Goal: Register for event/course

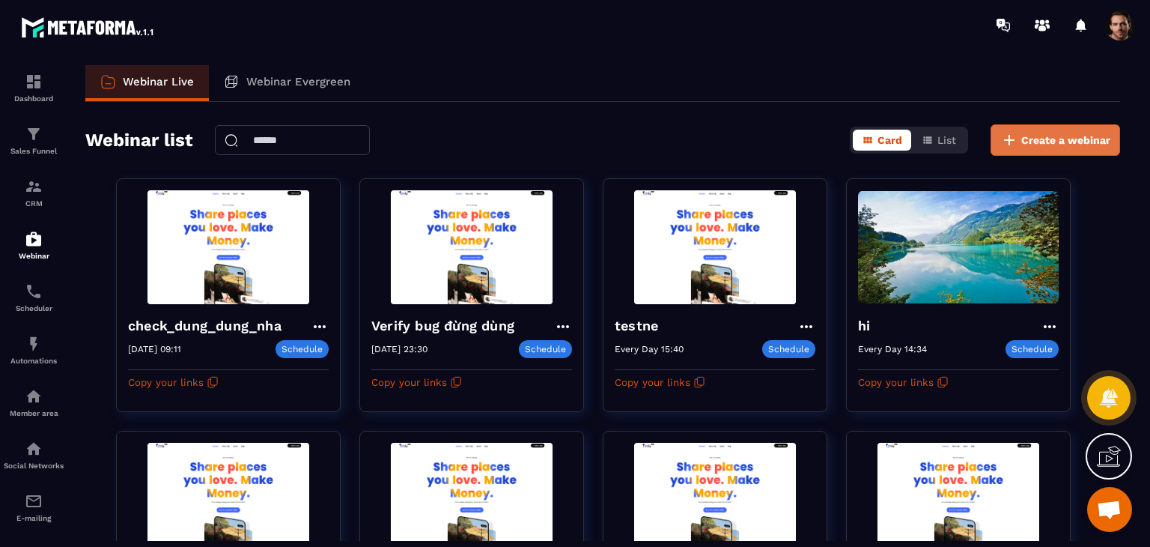
click at [1075, 145] on span "Create a webinar" at bounding box center [1065, 140] width 89 height 15
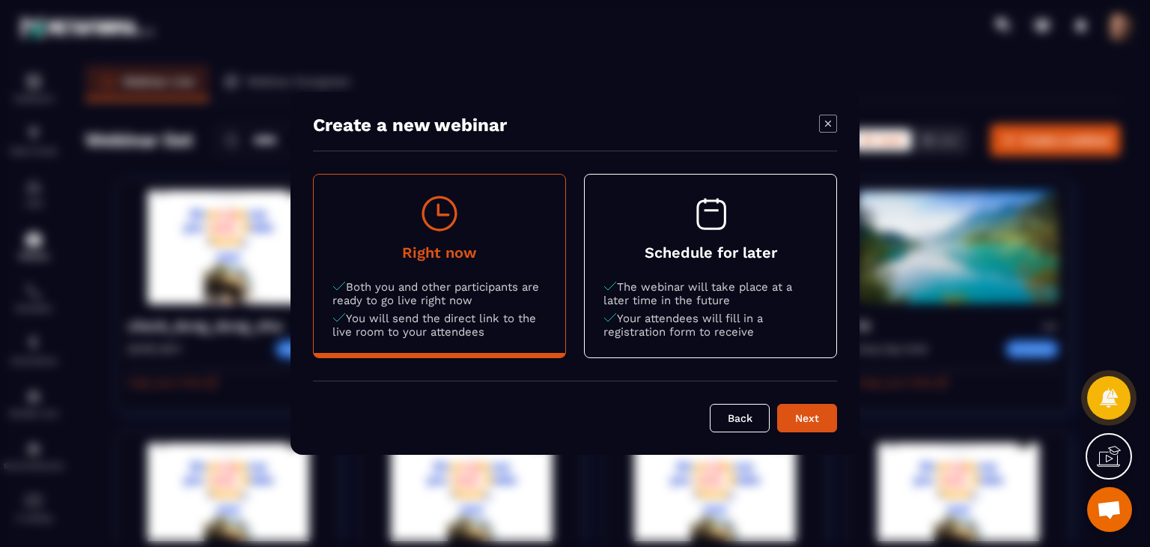
drag, startPoint x: 684, startPoint y: 297, endPoint x: 693, endPoint y: 303, distance: 10.2
click at [686, 303] on p "The webinar will take place at a later time in the future" at bounding box center [711, 293] width 214 height 27
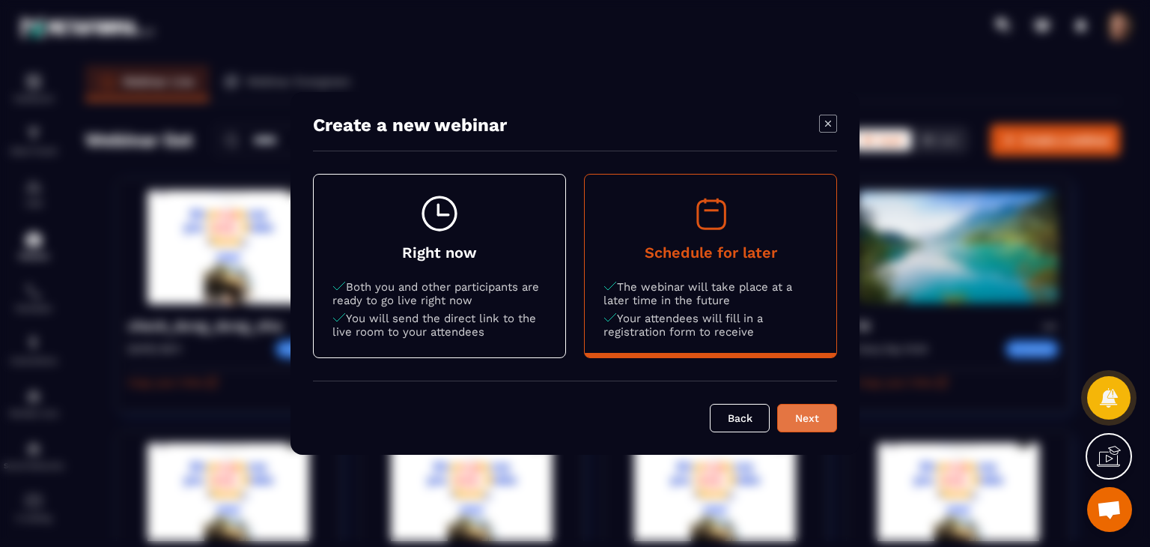
click at [819, 412] on div "Next" at bounding box center [807, 417] width 40 height 15
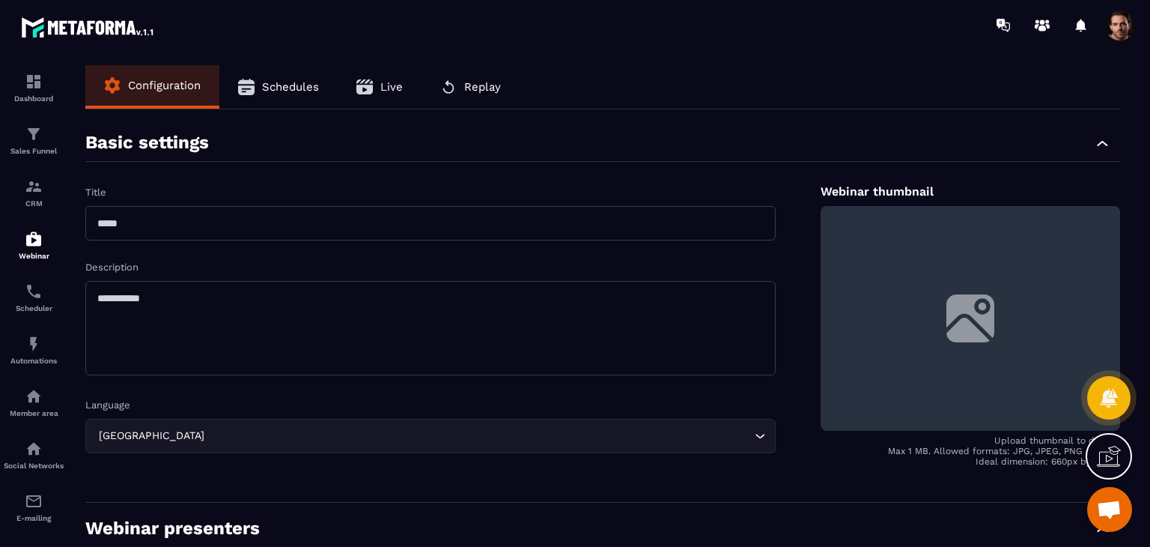
click at [362, 240] on input "text" at bounding box center [430, 223] width 690 height 34
click at [356, 239] on input "*****" at bounding box center [430, 223] width 690 height 34
type input "*****"
click at [335, 291] on textarea at bounding box center [430, 328] width 690 height 94
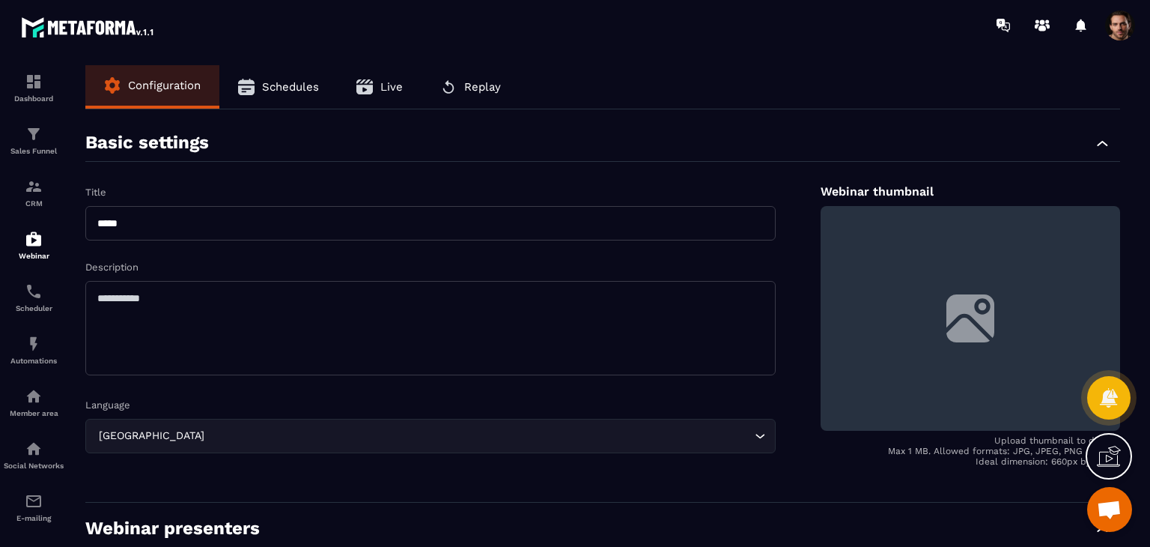
paste textarea "*****"
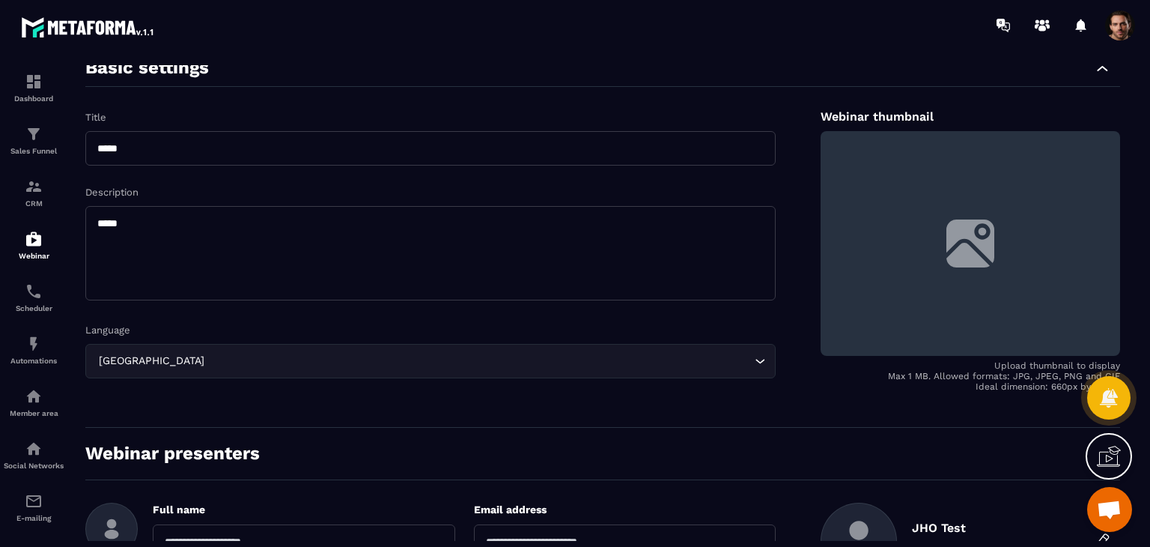
scroll to position [150, 0]
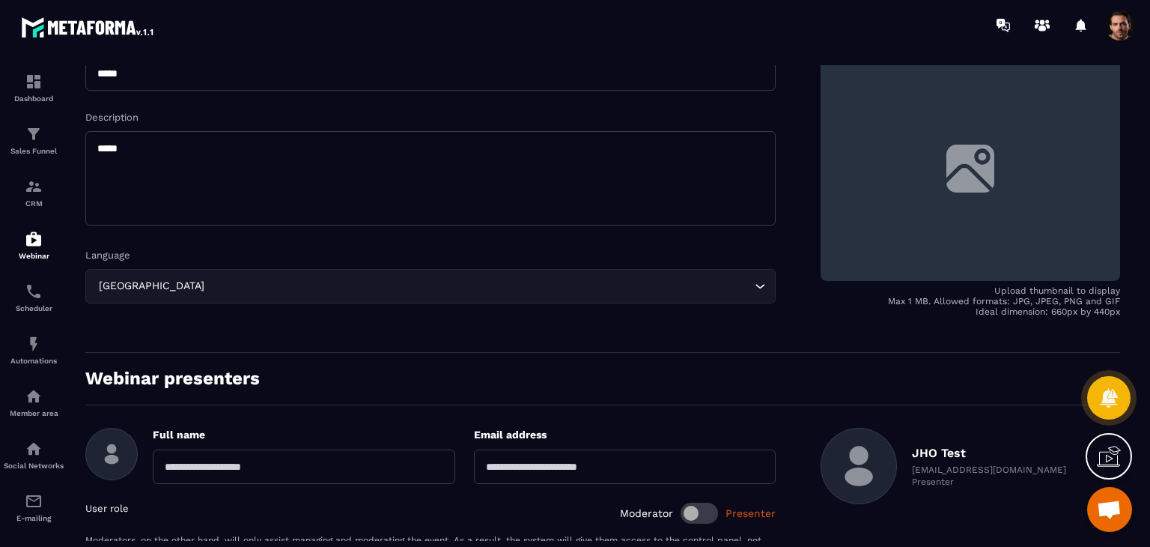
type textarea "*****"
click at [333, 295] on div "France Loading..." at bounding box center [430, 286] width 690 height 34
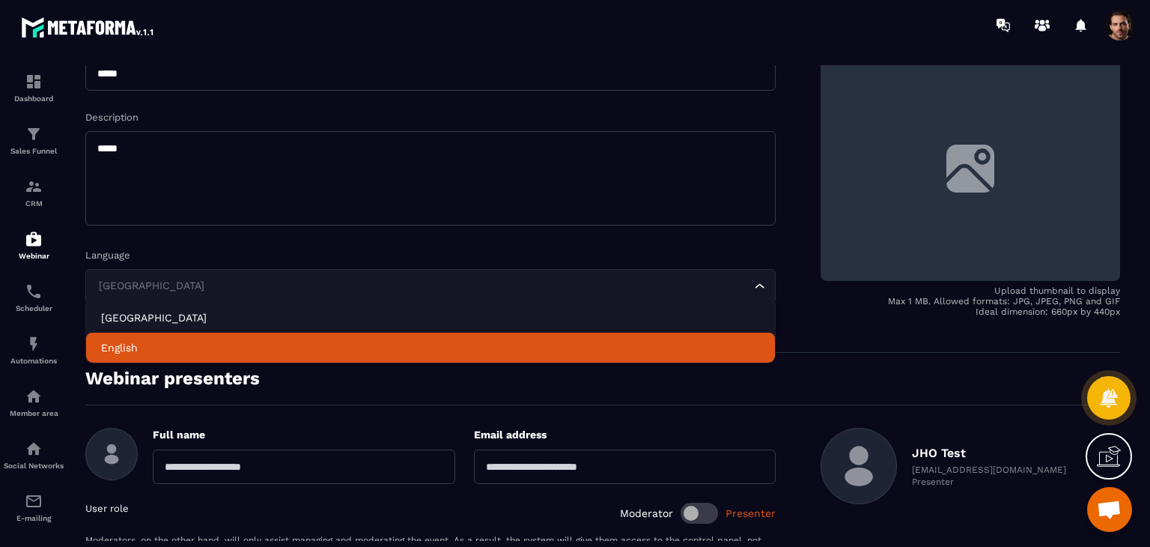
click at [332, 336] on li "English" at bounding box center [430, 347] width 689 height 30
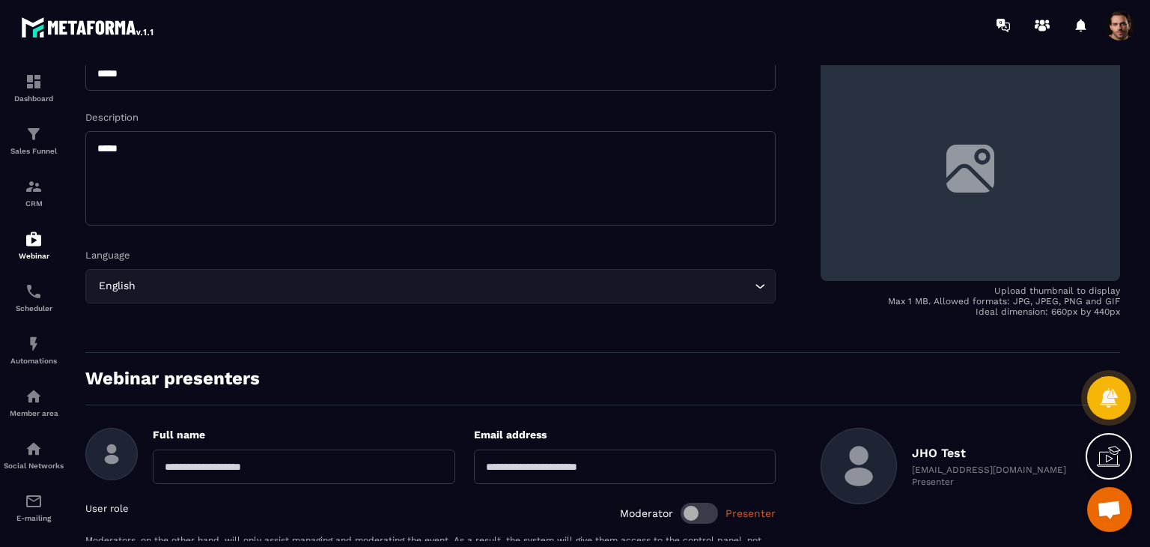
scroll to position [307, 0]
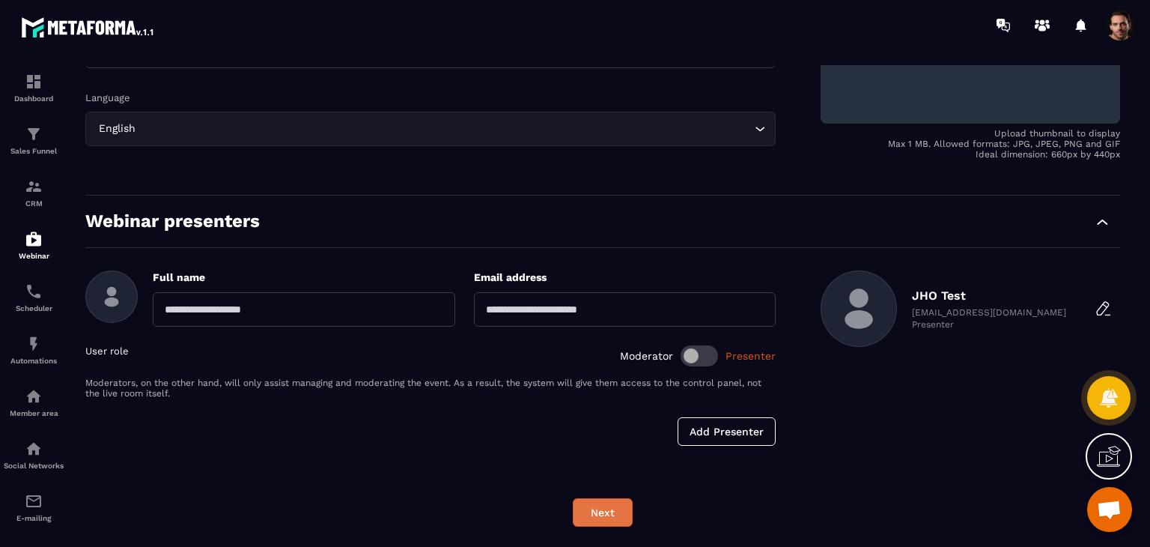
click at [602, 513] on button "Next" at bounding box center [603, 512] width 60 height 28
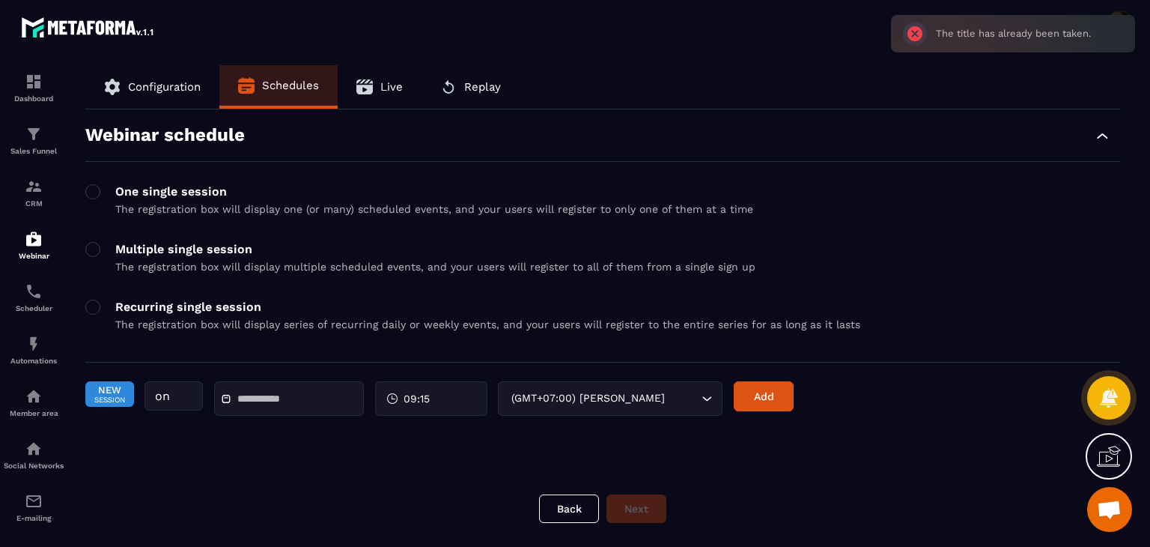
click at [156, 78] on button "Configuration" at bounding box center [152, 86] width 134 height 43
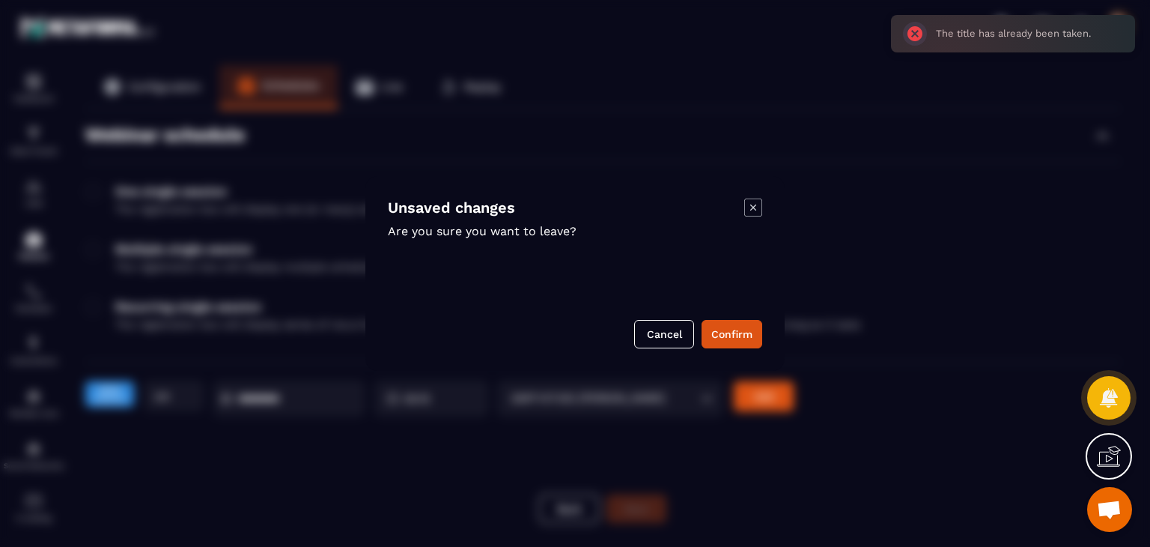
click at [754, 201] on icon "Modal window" at bounding box center [753, 207] width 18 height 18
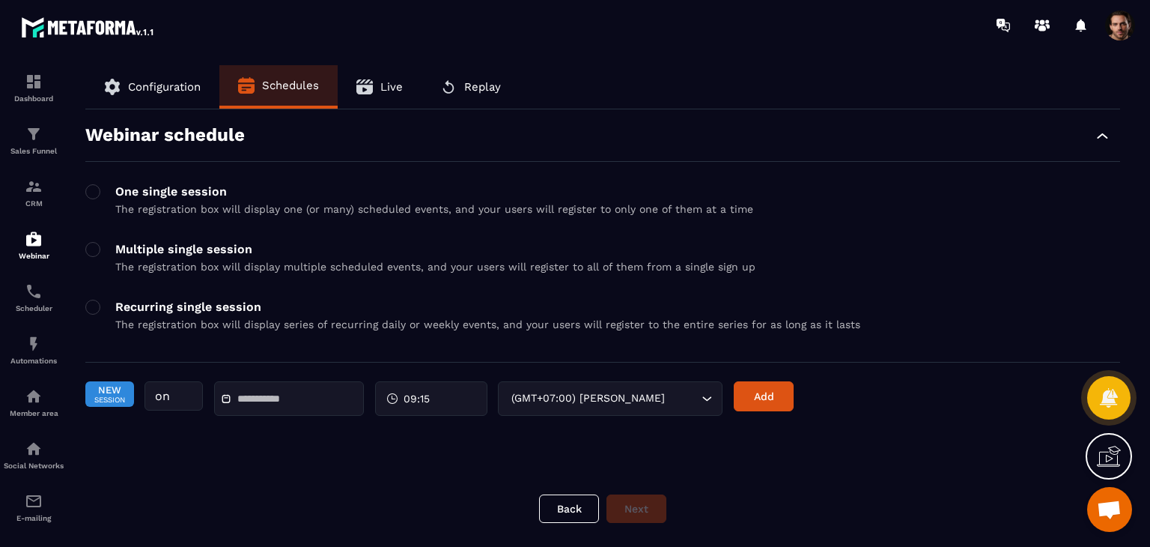
click at [192, 91] on span "Configuration" at bounding box center [164, 86] width 73 height 13
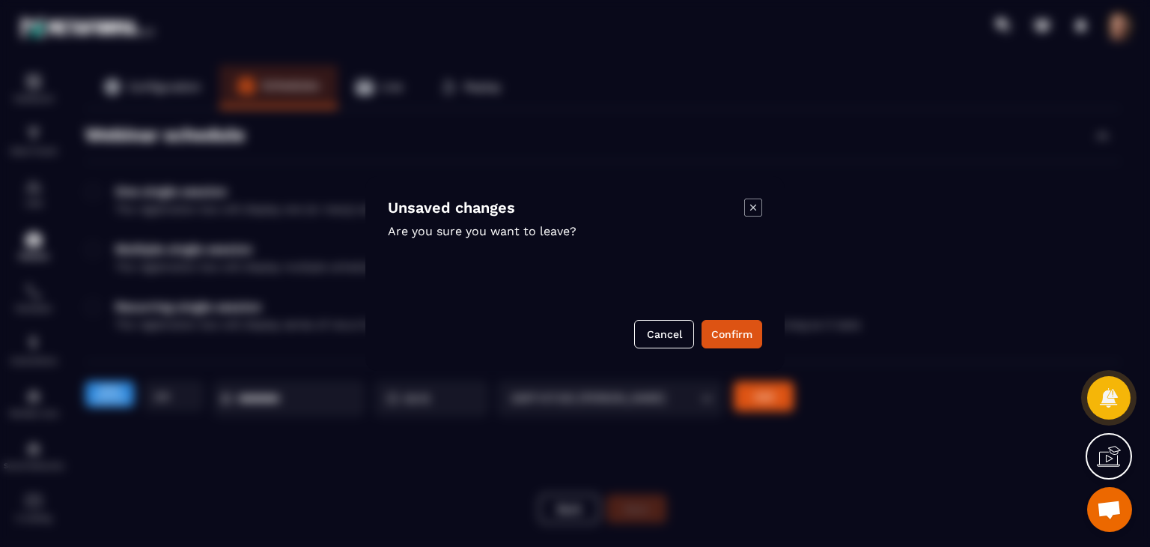
click at [731, 340] on button "Confirm" at bounding box center [732, 334] width 61 height 28
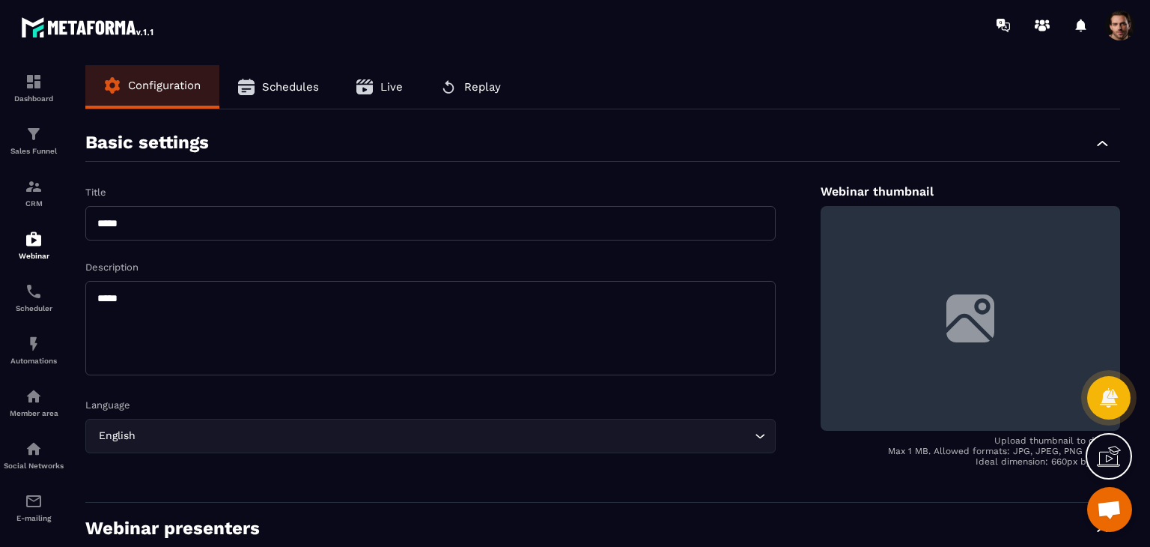
click at [264, 222] on input "*****" at bounding box center [430, 223] width 690 height 34
type input "******"
click at [257, 316] on textarea "*****" at bounding box center [430, 328] width 690 height 94
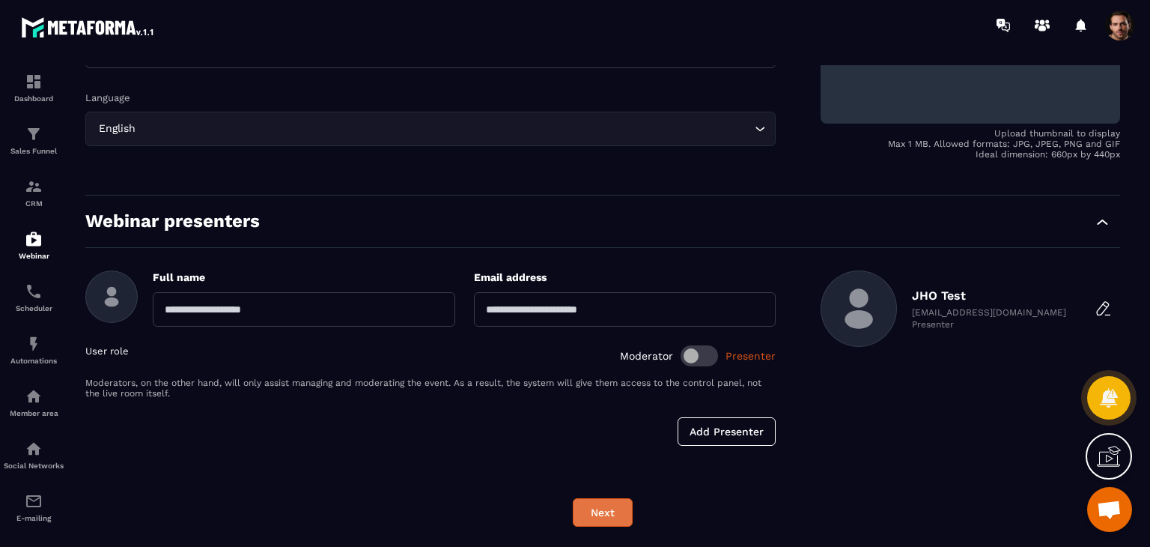
click at [613, 516] on button "Next" at bounding box center [603, 512] width 60 height 28
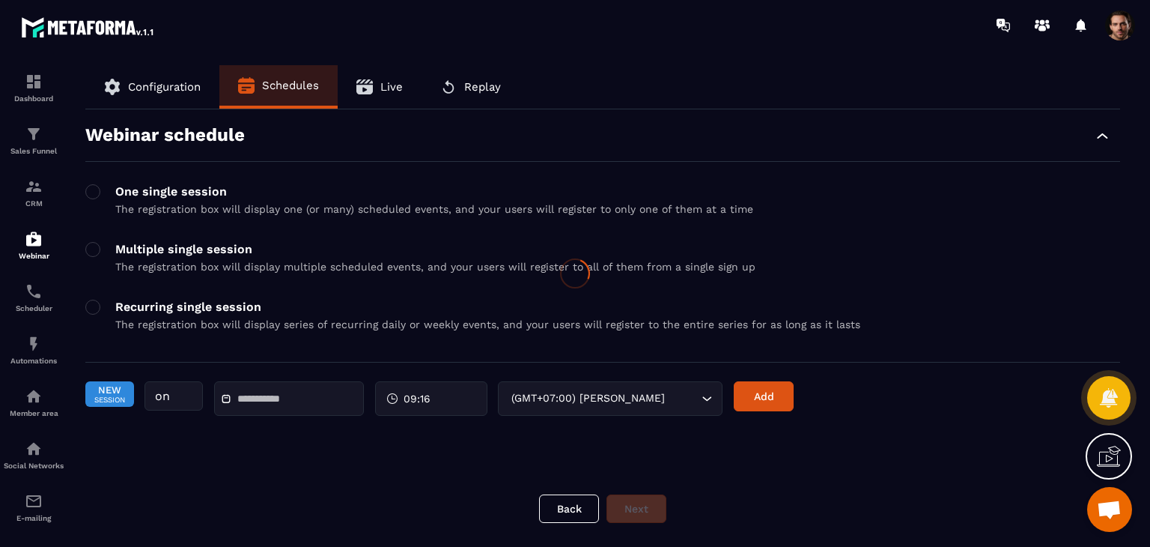
scroll to position [0, 0]
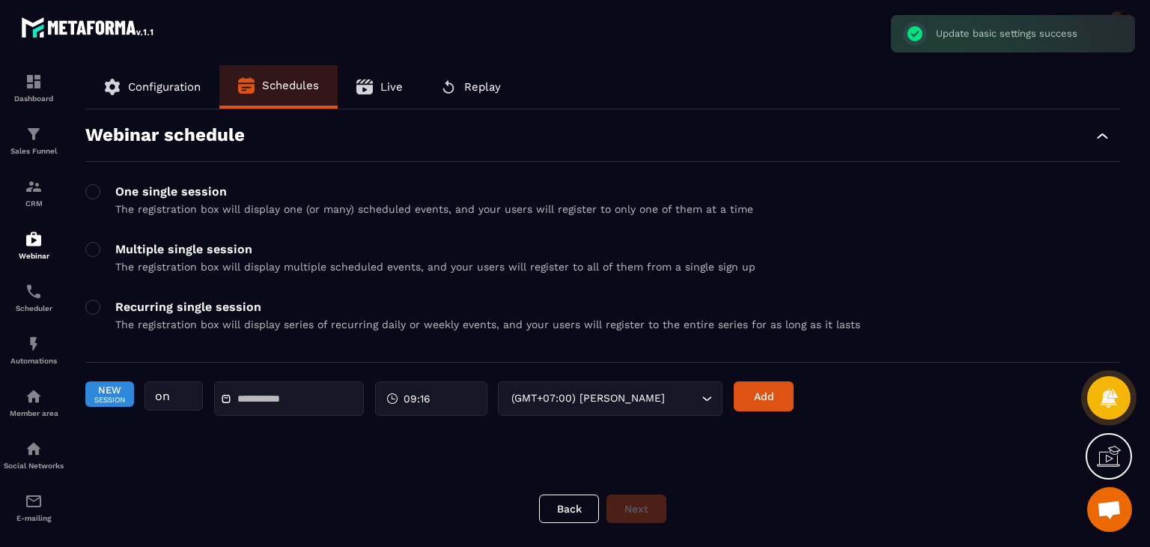
click at [103, 300] on div "Multiple single session The registration box will display multiple scheduled ev…" at bounding box center [602, 320] width 1035 height 40
click at [100, 251] on span at bounding box center [92, 249] width 15 height 15
click at [93, 309] on span at bounding box center [92, 307] width 15 height 15
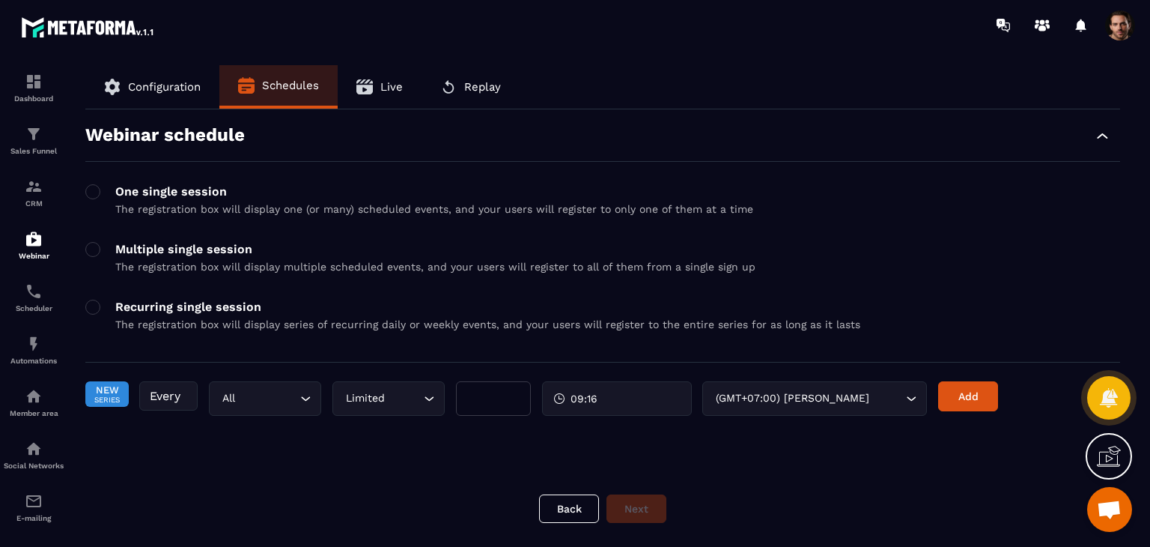
click at [397, 396] on input "Search for option" at bounding box center [404, 398] width 32 height 16
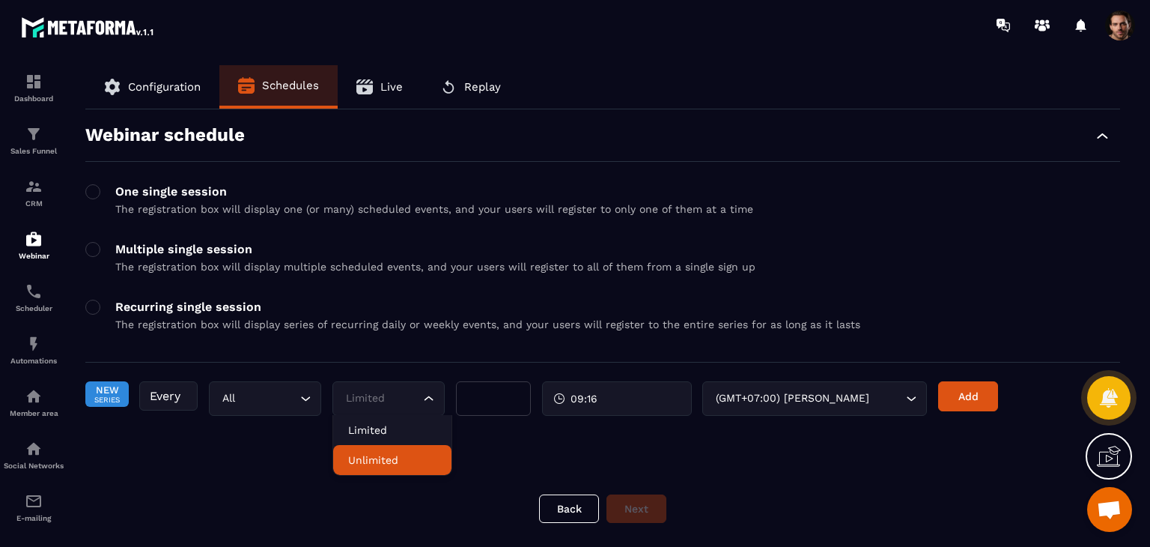
click at [404, 454] on p "Unlimited" at bounding box center [392, 459] width 88 height 15
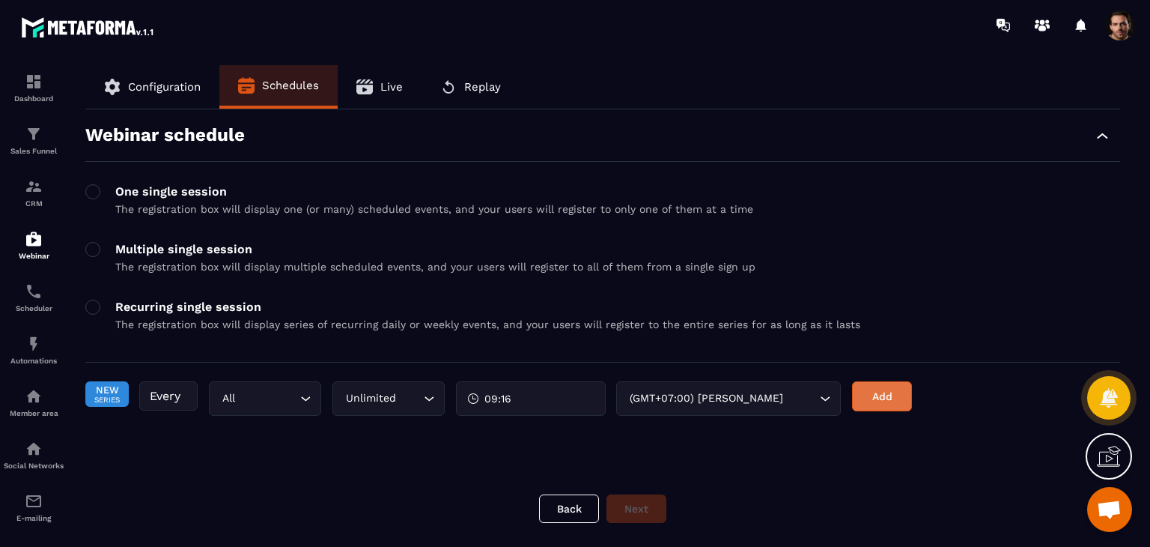
click at [898, 398] on button "Add" at bounding box center [882, 396] width 60 height 30
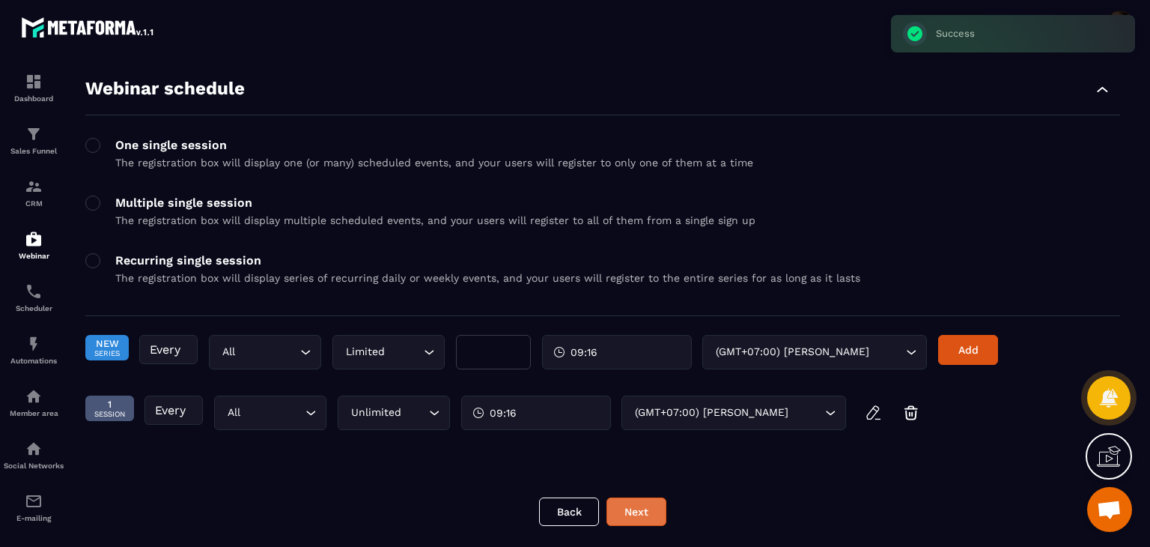
click at [645, 508] on button "Next" at bounding box center [637, 511] width 60 height 28
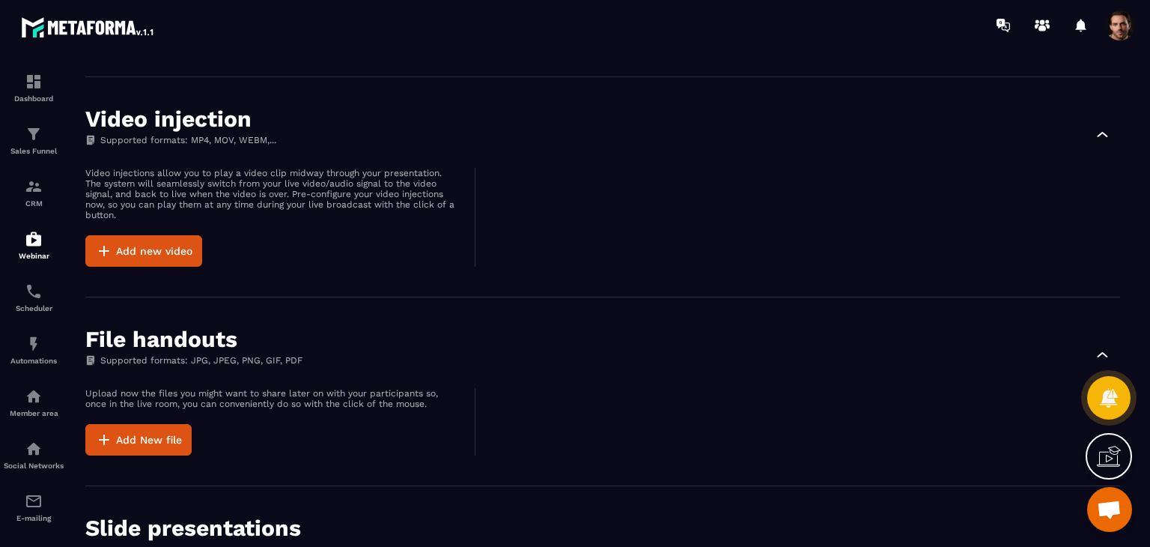
scroll to position [1594, 0]
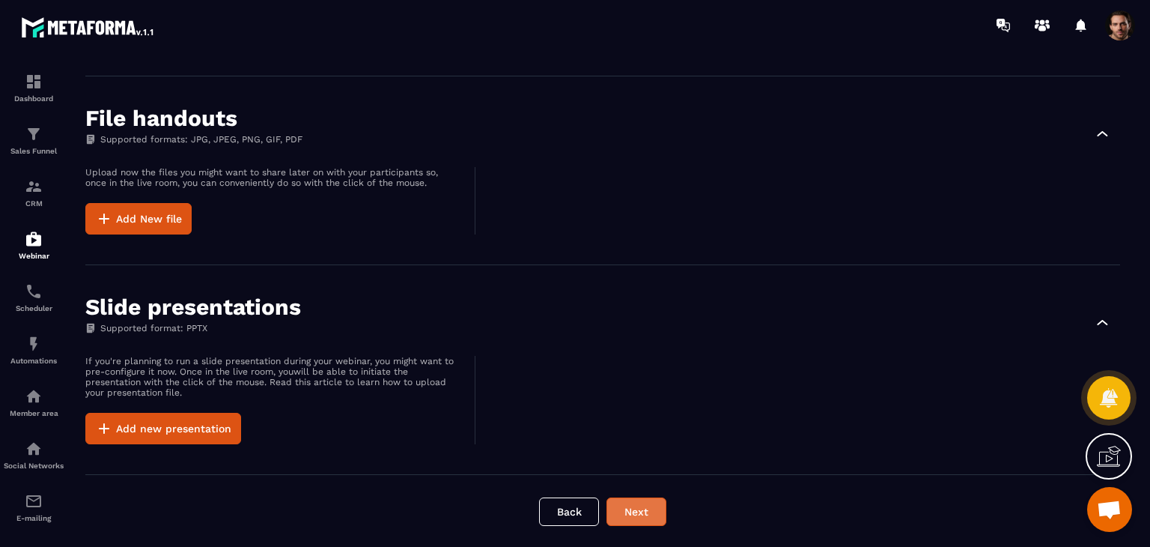
click at [651, 521] on button "Next" at bounding box center [637, 511] width 60 height 28
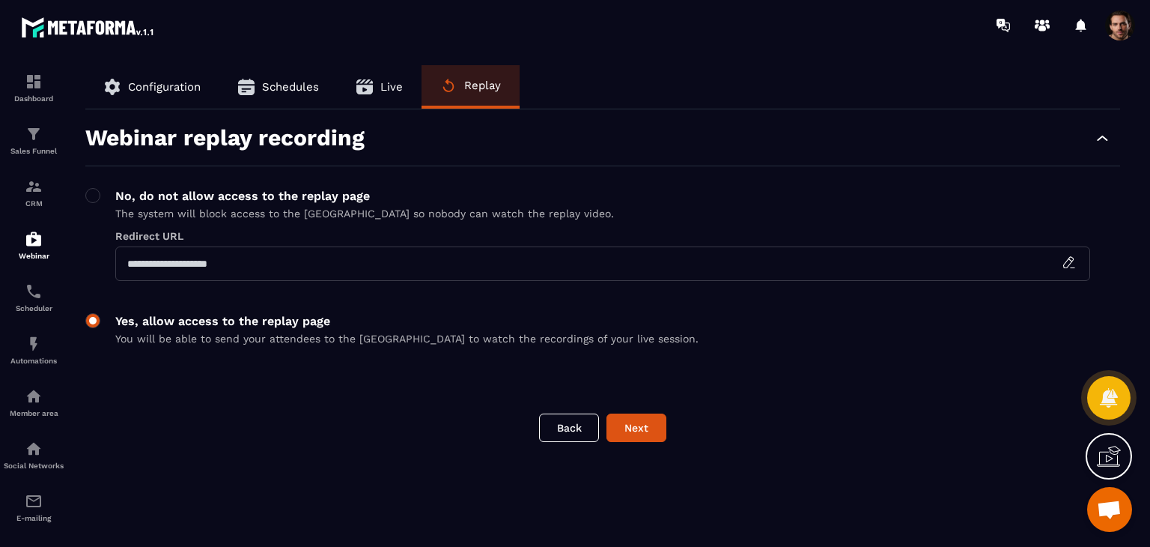
click at [89, 326] on span at bounding box center [92, 320] width 15 height 15
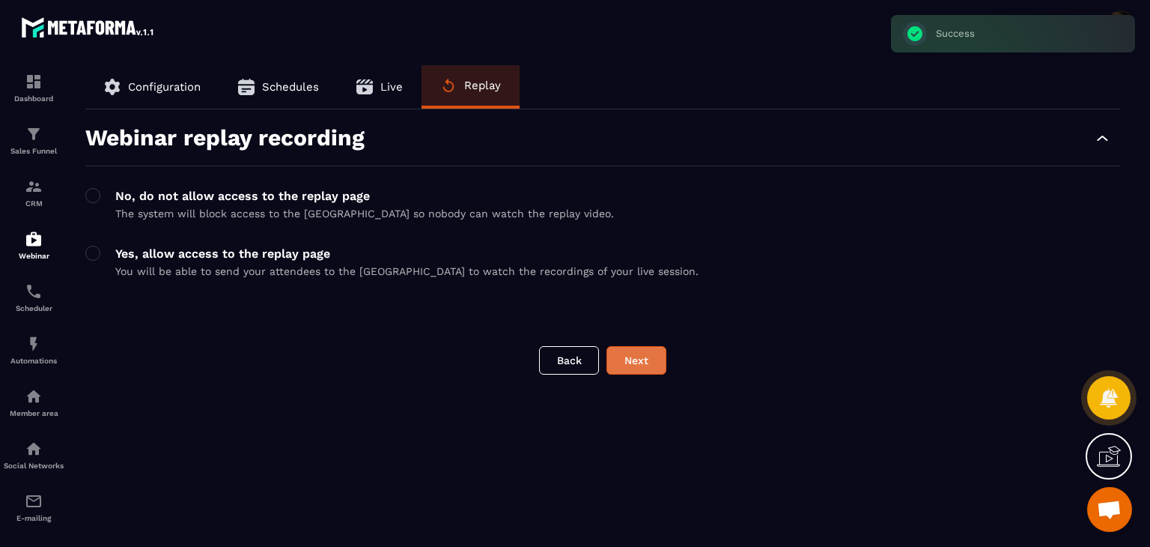
click at [641, 359] on button "Next" at bounding box center [637, 360] width 60 height 28
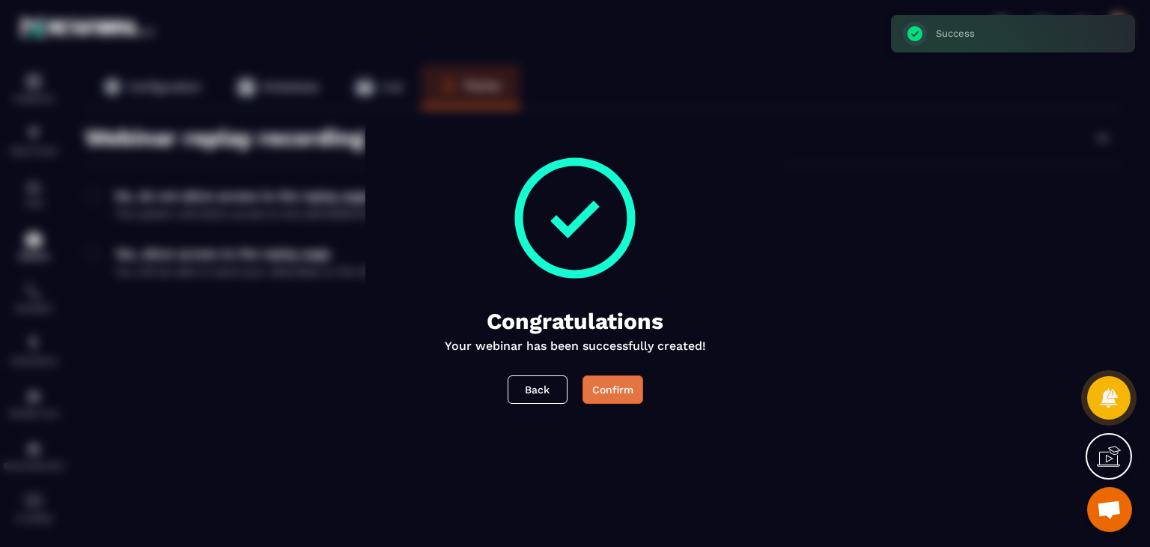
click at [627, 388] on div "Confirm" at bounding box center [612, 389] width 41 height 15
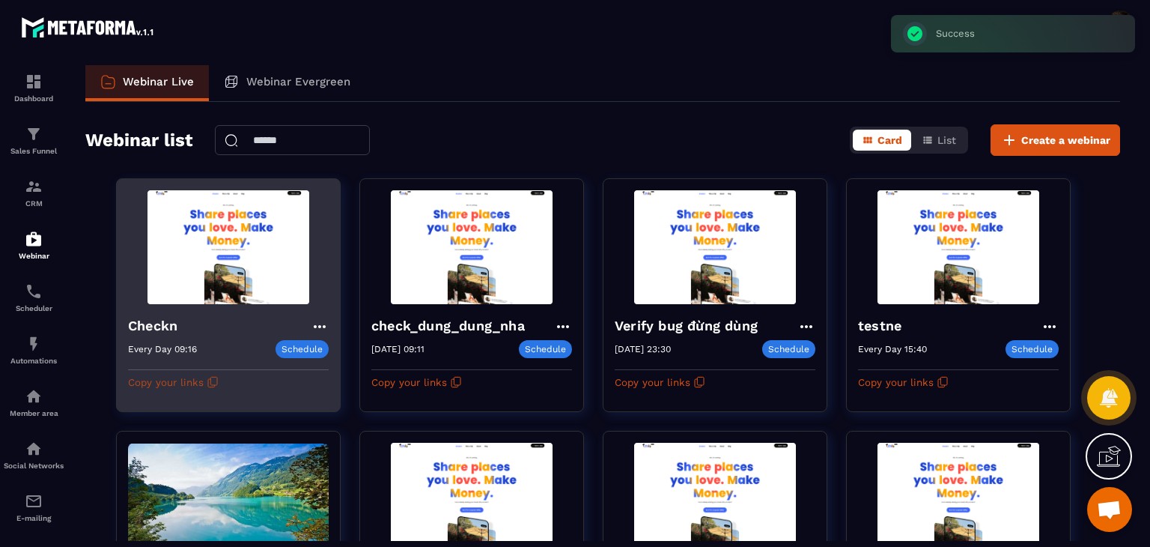
click at [213, 380] on icon "button" at bounding box center [213, 382] width 12 height 12
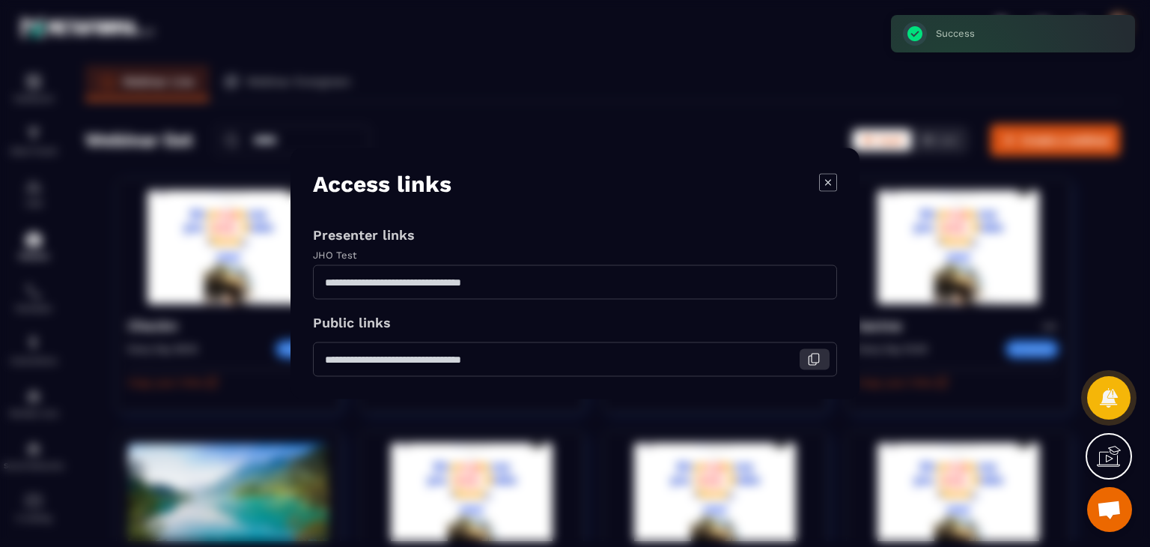
click at [814, 354] on icon "Modal window" at bounding box center [813, 359] width 13 height 13
click at [815, 279] on icon "Modal window" at bounding box center [813, 282] width 13 height 13
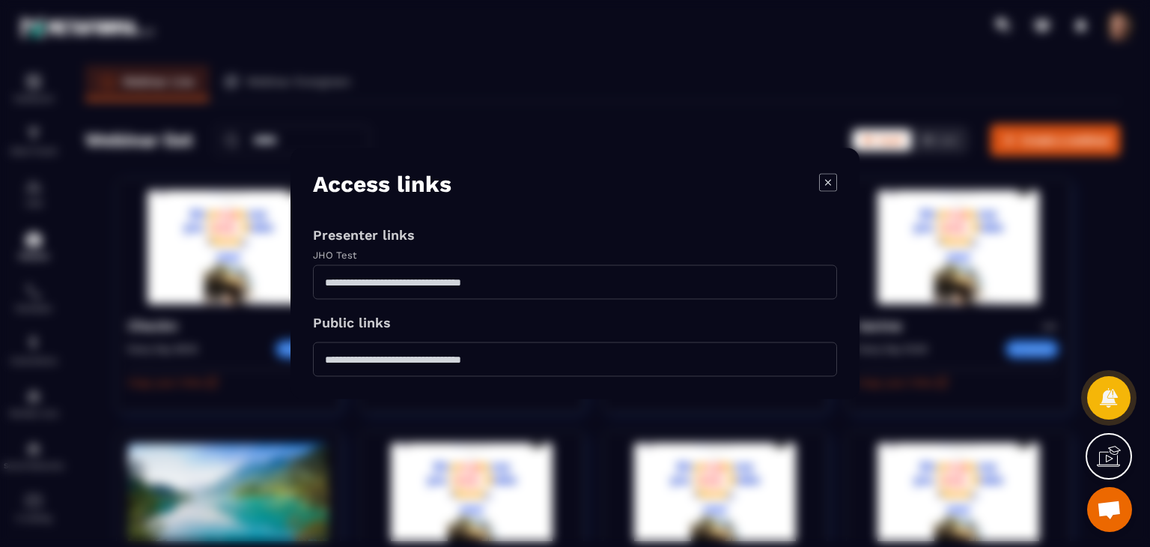
click at [822, 185] on icon "Modal window" at bounding box center [828, 182] width 18 height 18
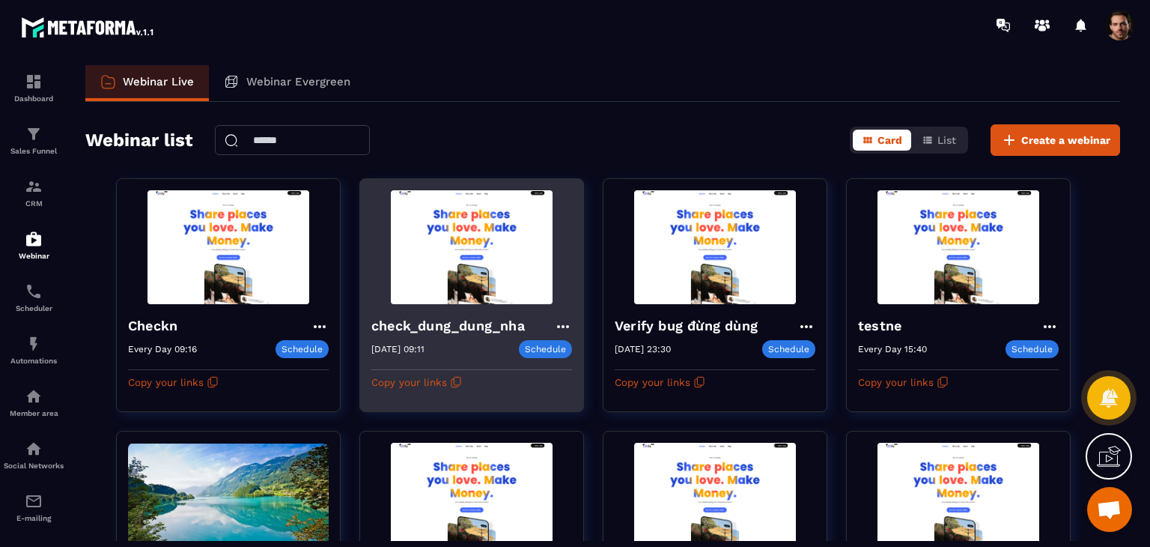
click at [564, 321] on icon at bounding box center [563, 326] width 18 height 18
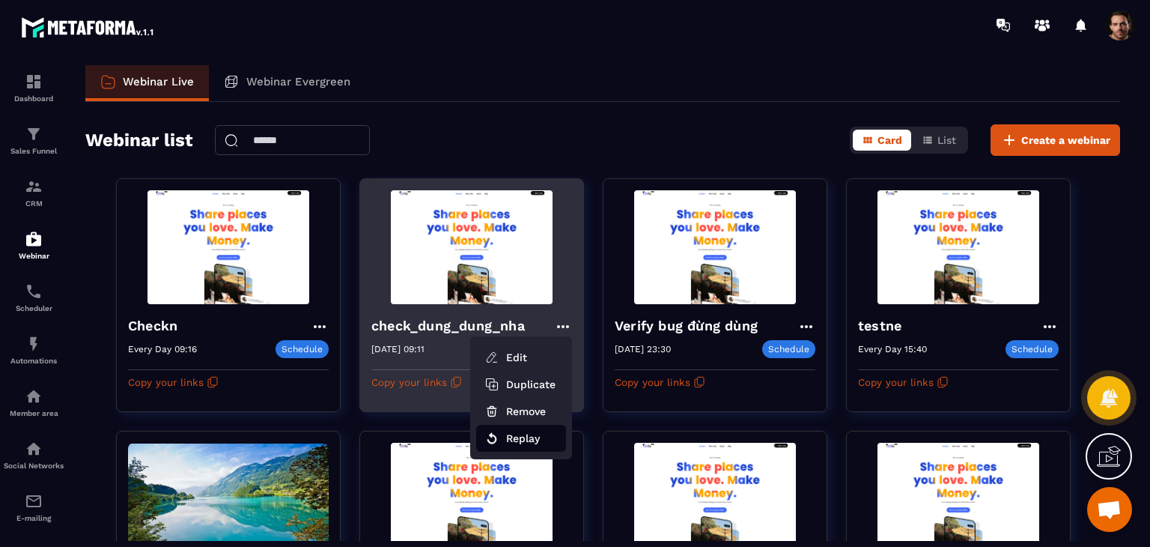
click at [558, 446] on button "Replay" at bounding box center [521, 438] width 90 height 27
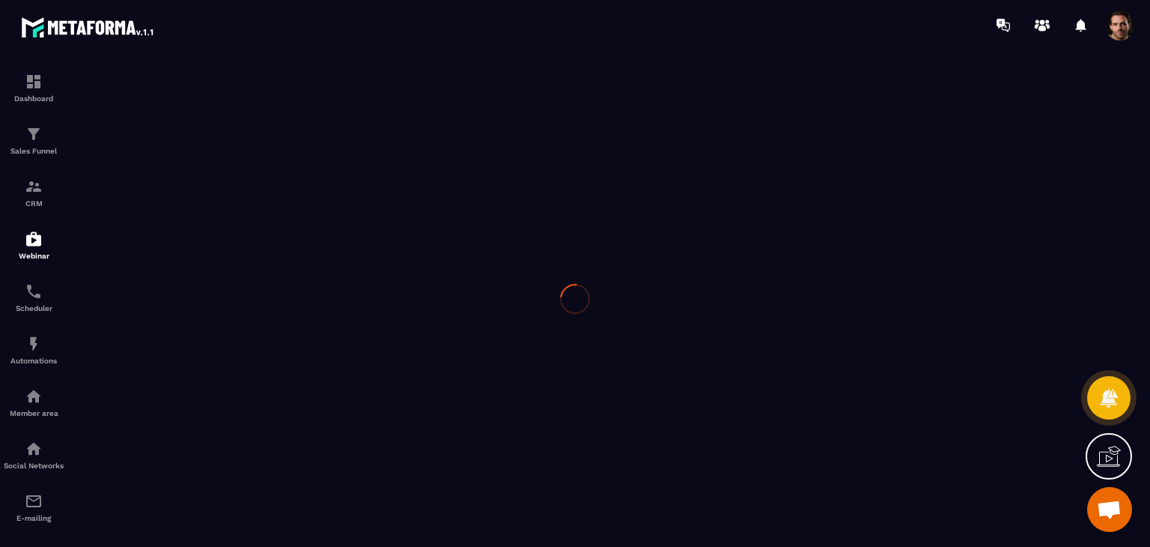
click at [521, 438] on div at bounding box center [575, 298] width 1150 height 496
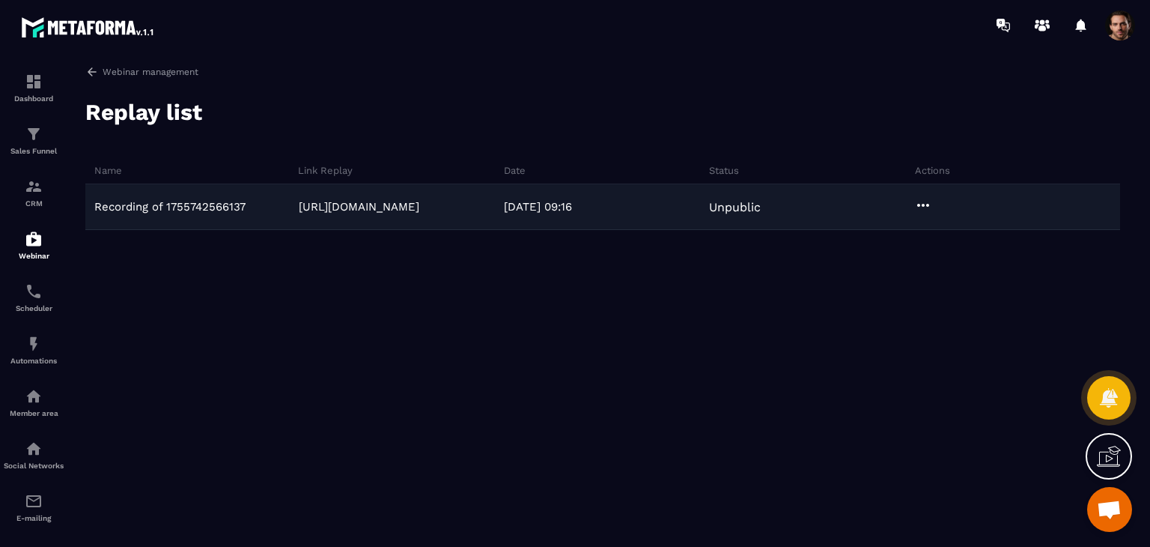
click at [928, 201] on icon at bounding box center [923, 205] width 18 height 18
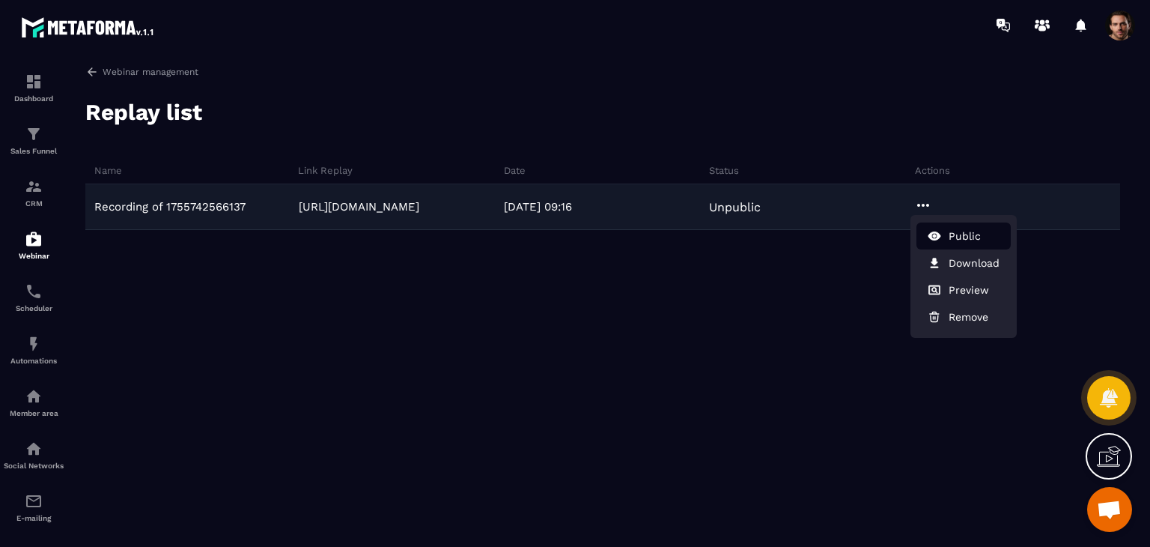
click at [949, 240] on button "Public" at bounding box center [964, 235] width 94 height 27
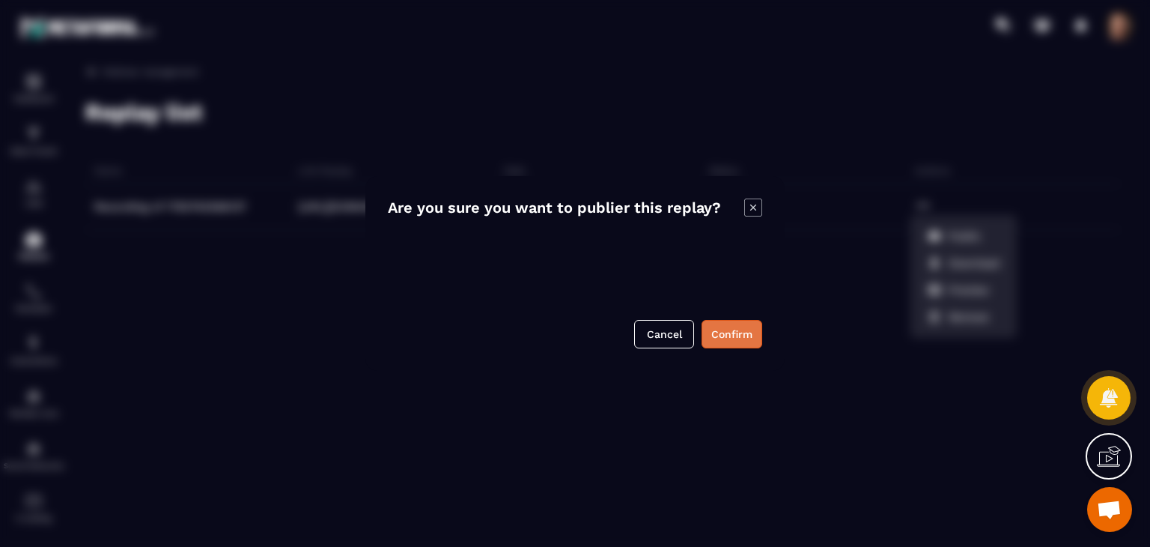
click at [722, 335] on button "Confirm" at bounding box center [732, 334] width 61 height 28
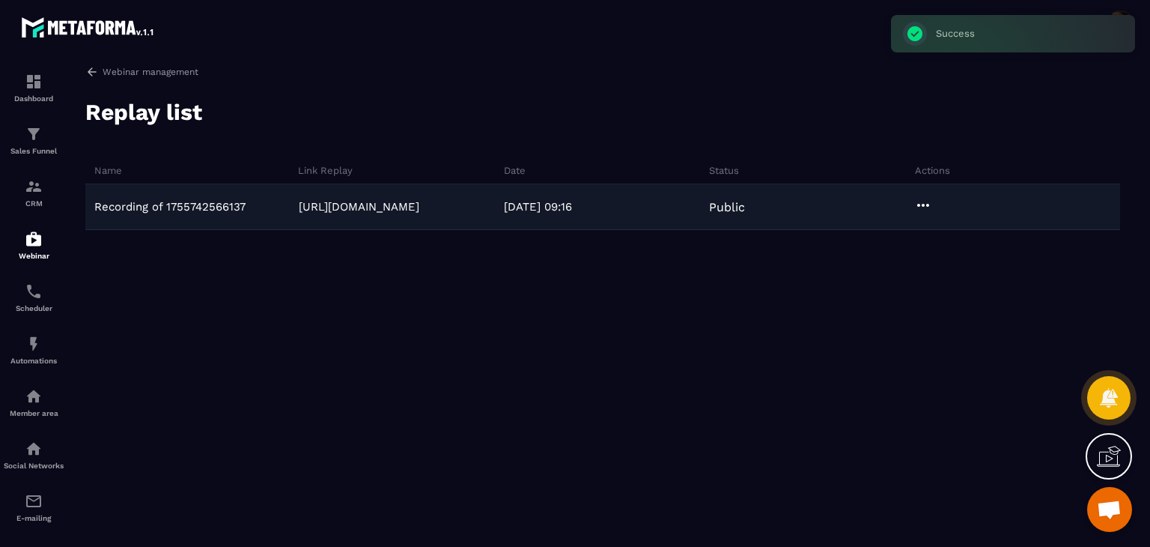
click at [925, 205] on icon at bounding box center [923, 205] width 18 height 18
click at [944, 240] on button "Download" at bounding box center [964, 235] width 94 height 27
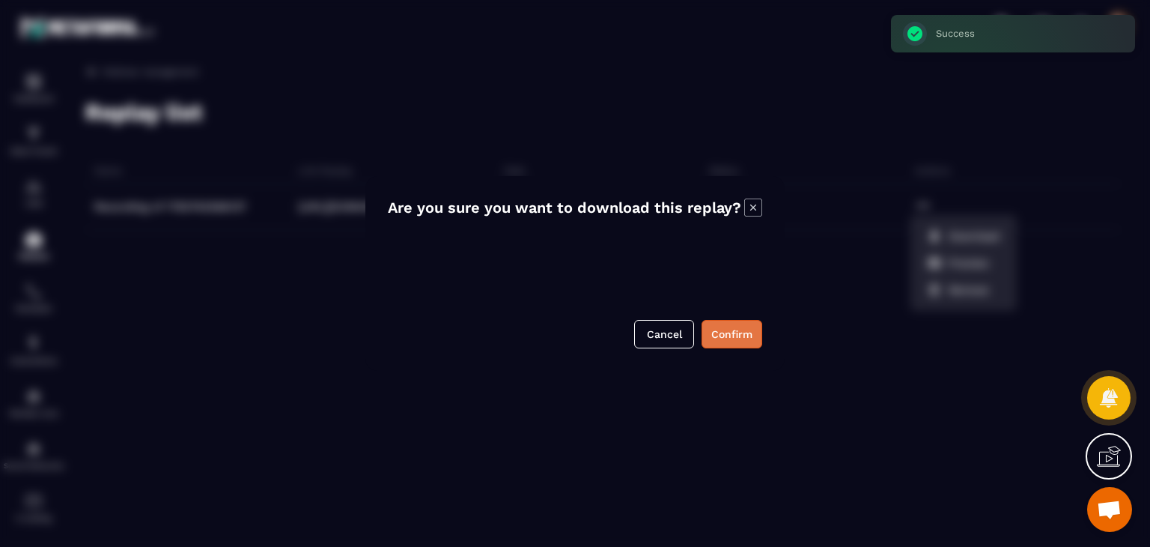
click at [737, 342] on button "Confirm" at bounding box center [732, 334] width 61 height 28
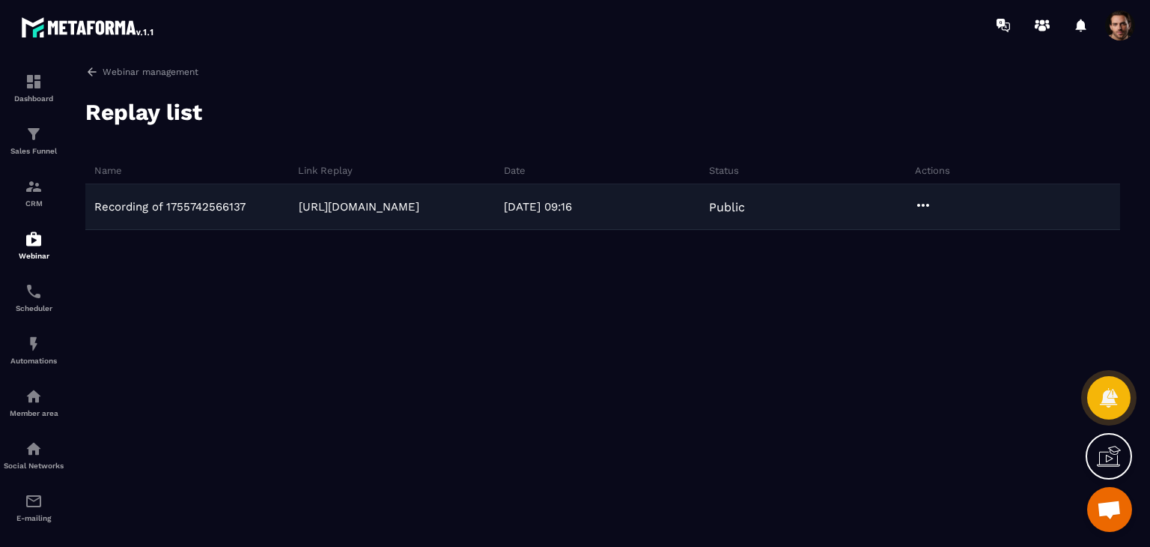
click at [926, 209] on icon at bounding box center [923, 205] width 18 height 18
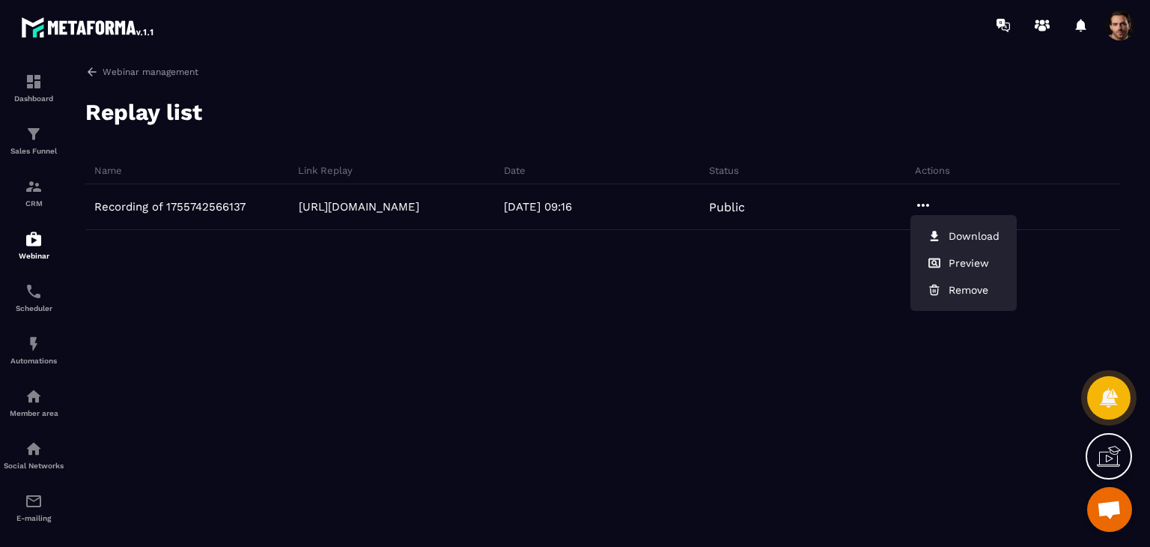
click at [833, 347] on div "Recording of 1755742566137 https://webinar.metaforma.io/s/NDaXR 21/08/2025 09:1…" at bounding box center [602, 296] width 1035 height 225
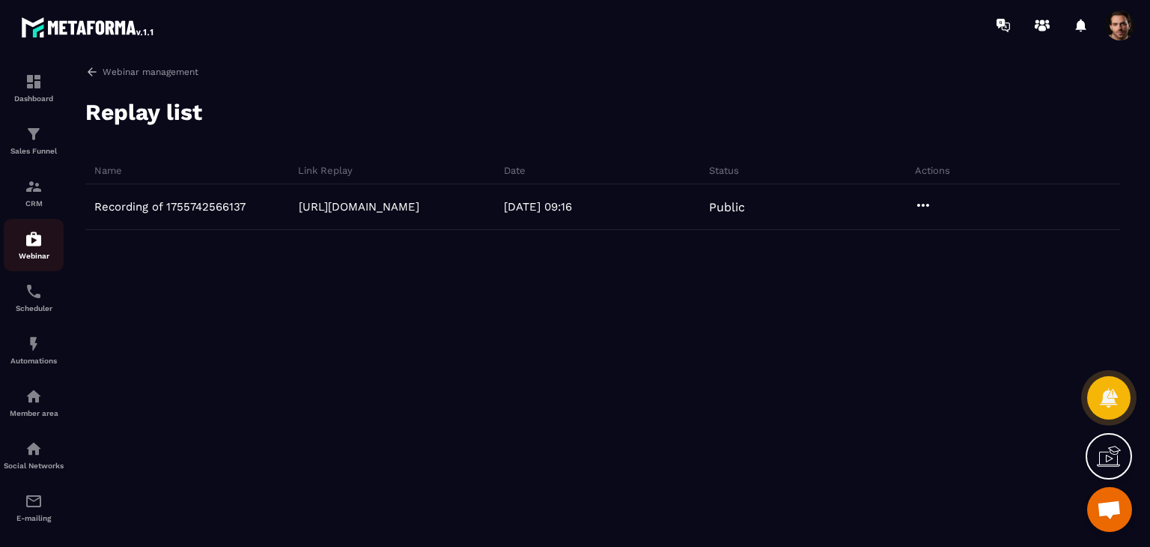
click at [37, 248] on img at bounding box center [34, 239] width 18 height 18
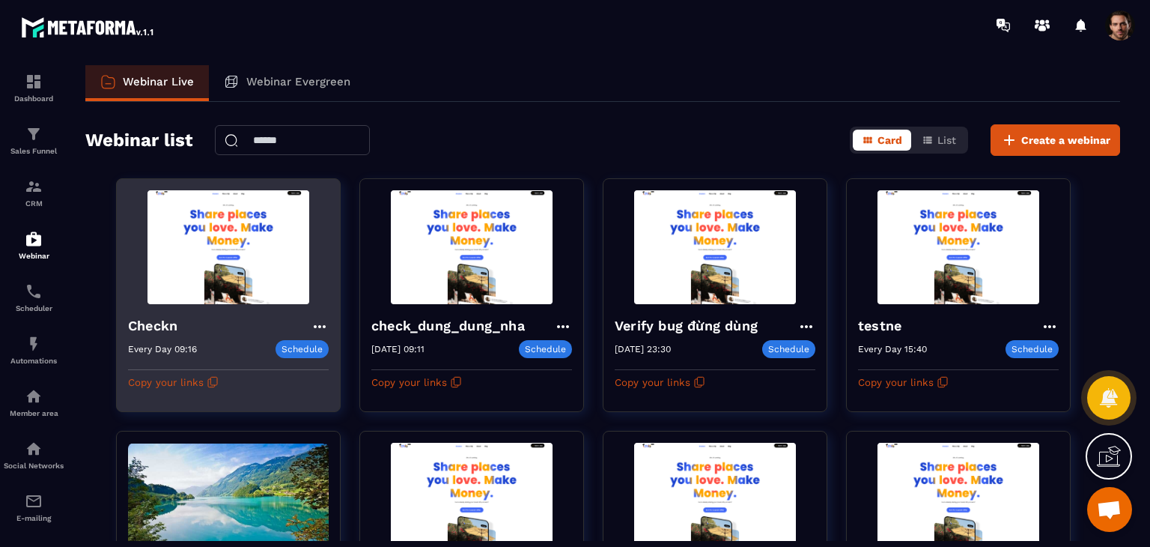
click at [313, 326] on icon at bounding box center [320, 326] width 18 height 18
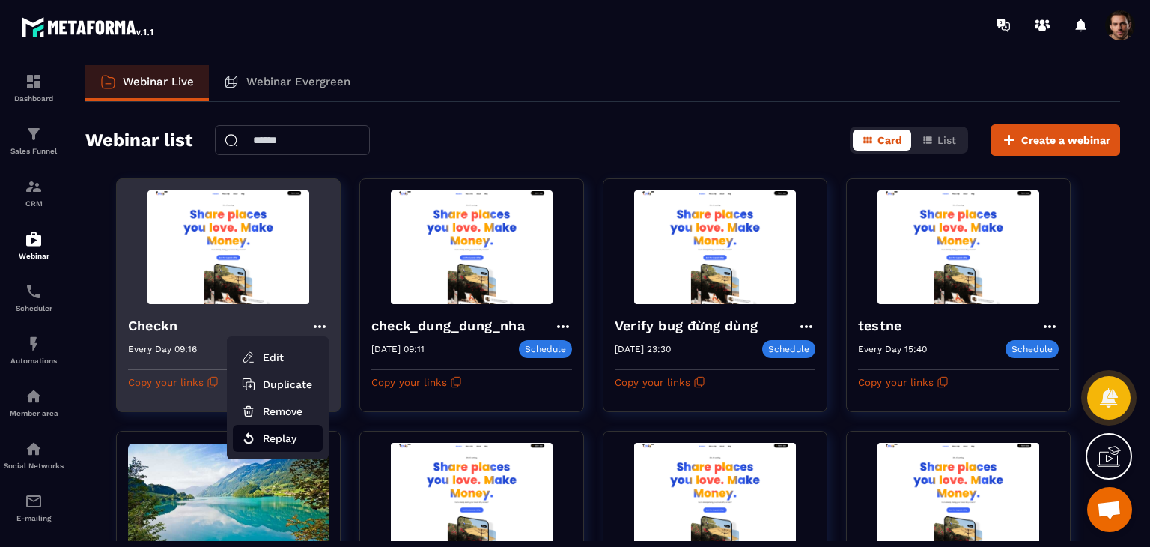
click at [293, 440] on button "Replay" at bounding box center [278, 438] width 90 height 27
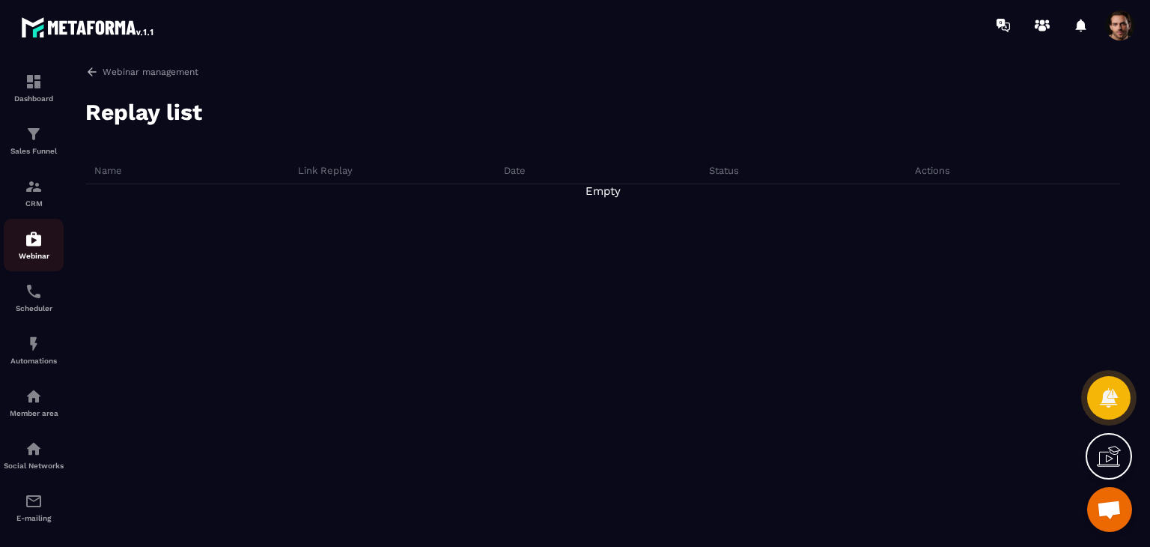
click at [31, 258] on p "Webinar" at bounding box center [34, 256] width 60 height 8
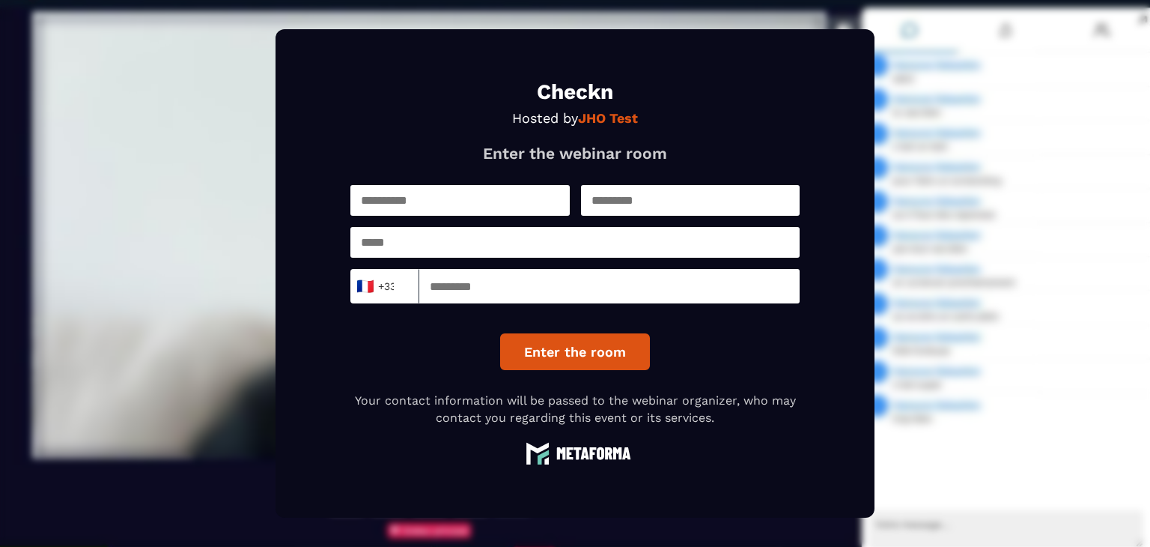
click at [485, 220] on div "🇫🇷 +33 Loading... Enter the room" at bounding box center [574, 277] width 449 height 185
click at [539, 201] on input "text" at bounding box center [459, 200] width 219 height 31
type input "*****"
click at [671, 196] on input "text" at bounding box center [690, 200] width 219 height 31
type input "***"
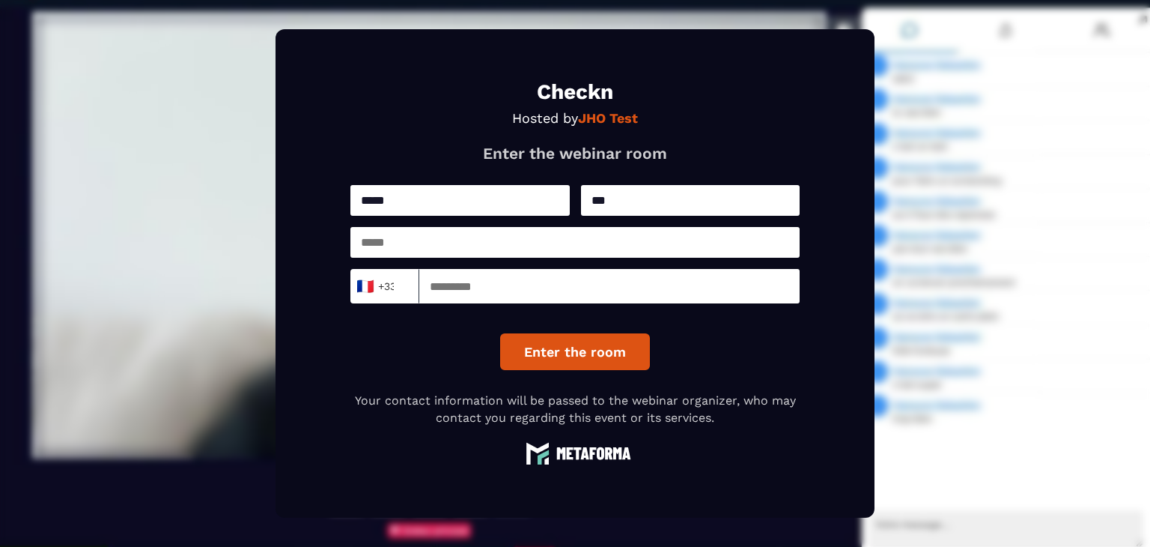
click at [678, 248] on input "email" at bounding box center [574, 242] width 449 height 31
type input "**********"
click at [553, 282] on input at bounding box center [609, 286] width 380 height 34
click at [613, 294] on input at bounding box center [609, 286] width 380 height 34
type input "*********"
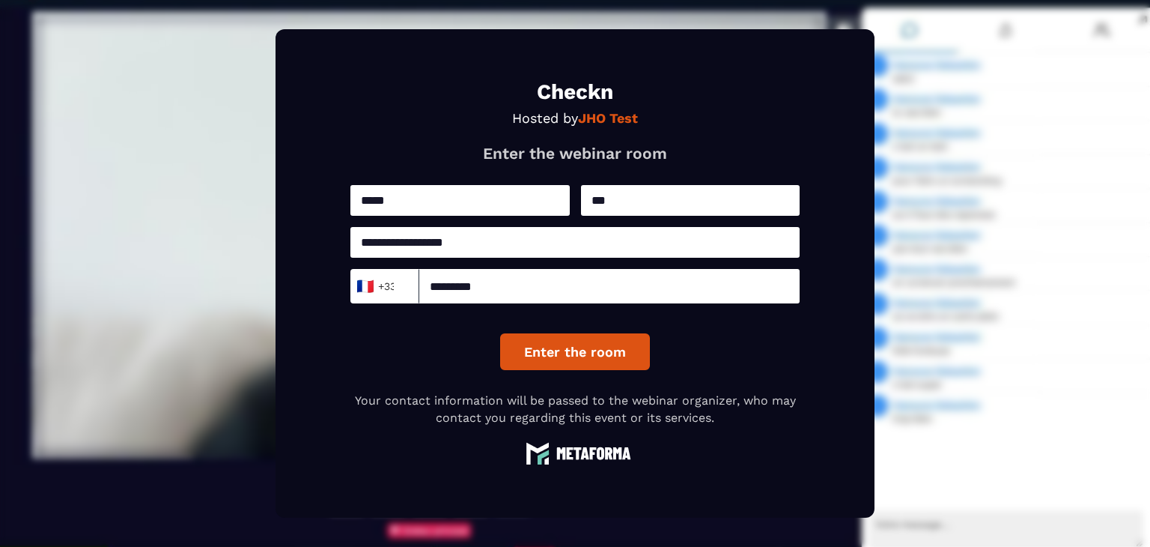
click at [618, 346] on button "Enter the room" at bounding box center [575, 351] width 150 height 37
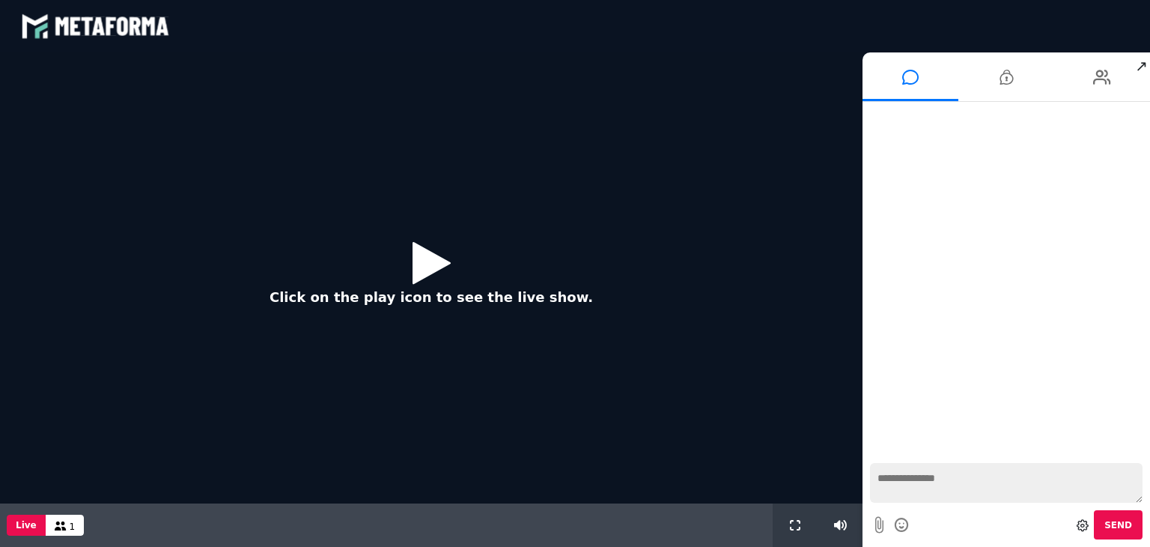
click at [433, 261] on icon at bounding box center [432, 262] width 38 height 49
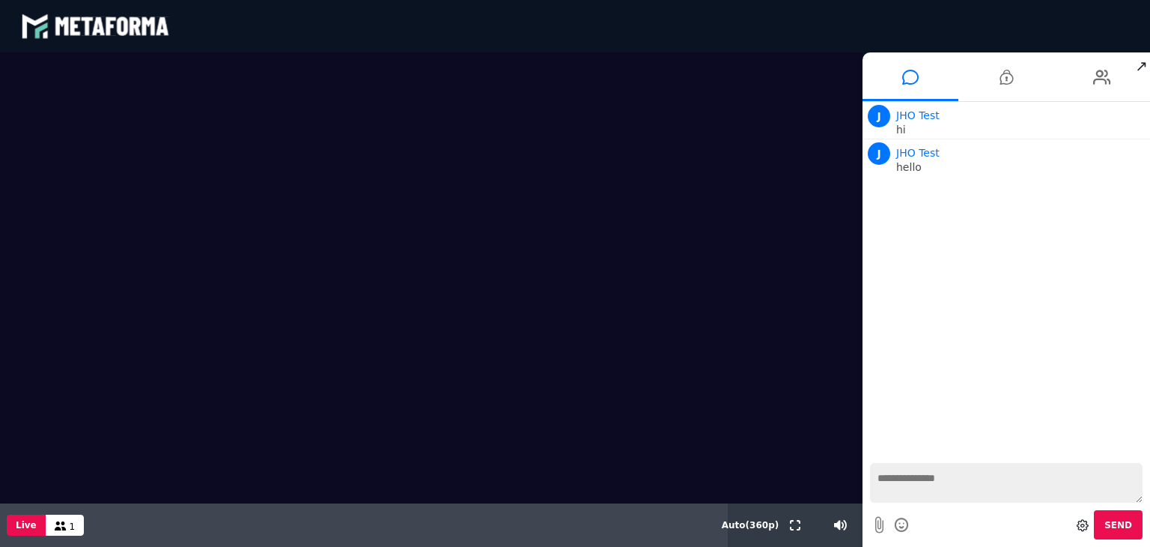
click at [908, 475] on textarea at bounding box center [1006, 483] width 273 height 40
type textarea "*****"
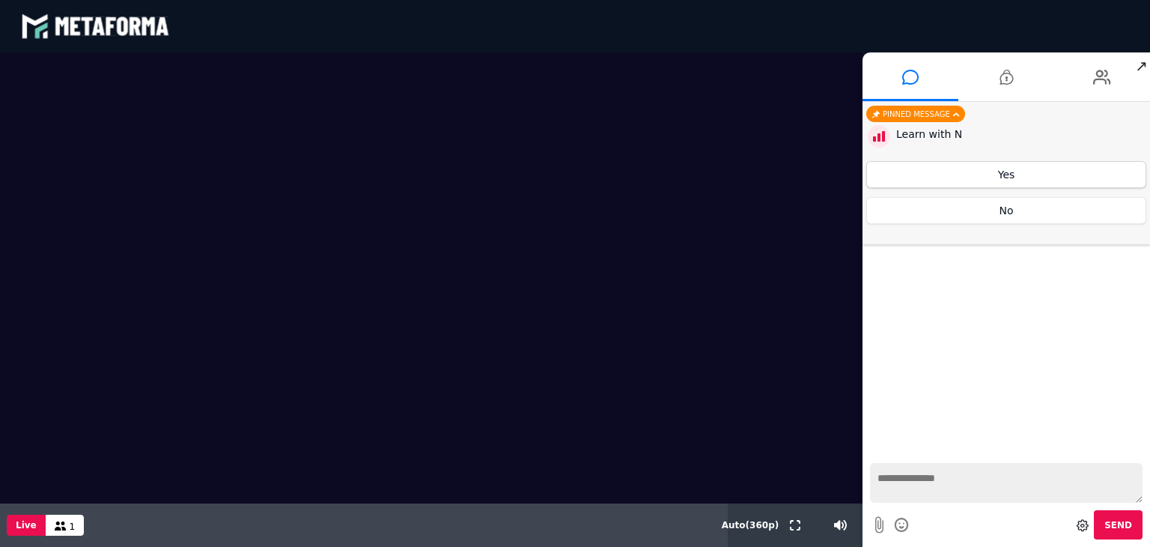
click at [964, 186] on button "Yes" at bounding box center [1006, 174] width 280 height 27
